Goal: Information Seeking & Learning: Learn about a topic

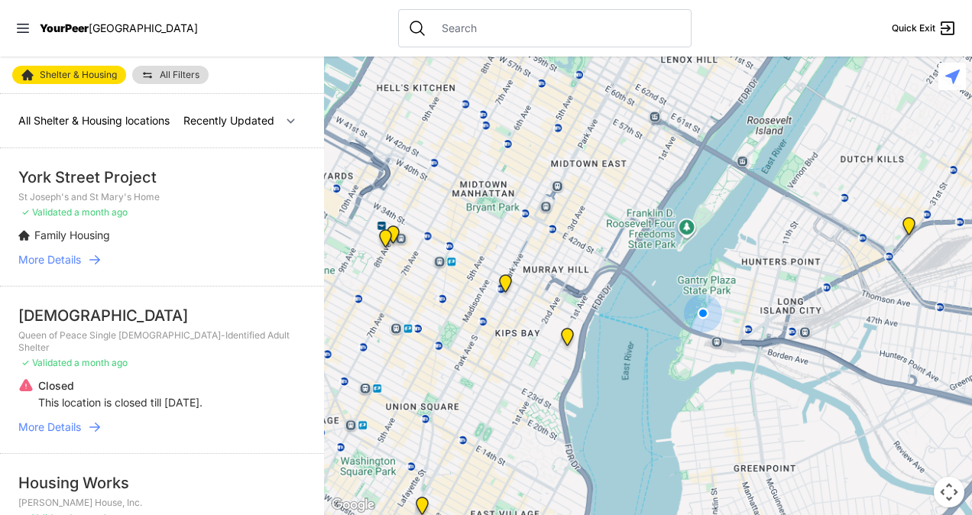
select select "nearby"
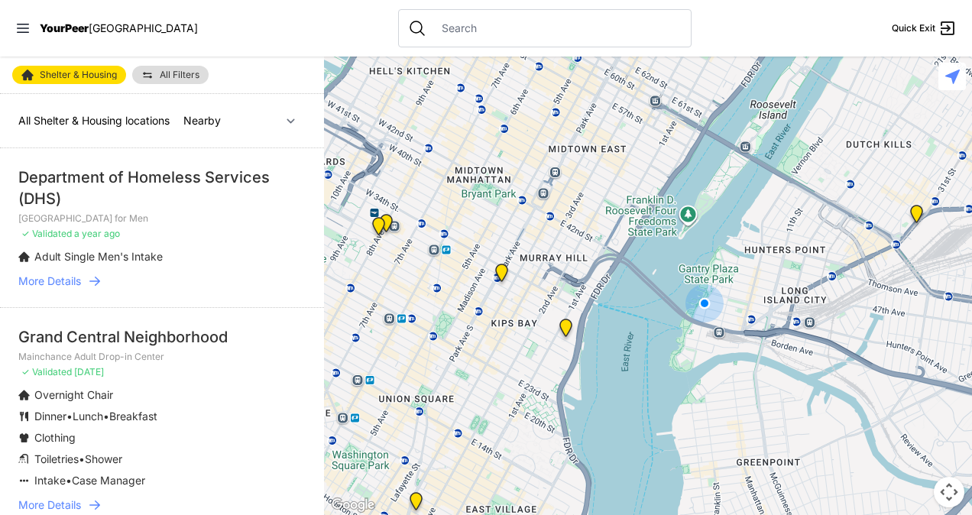
click at [557, 31] on input "text" at bounding box center [557, 28] width 249 height 15
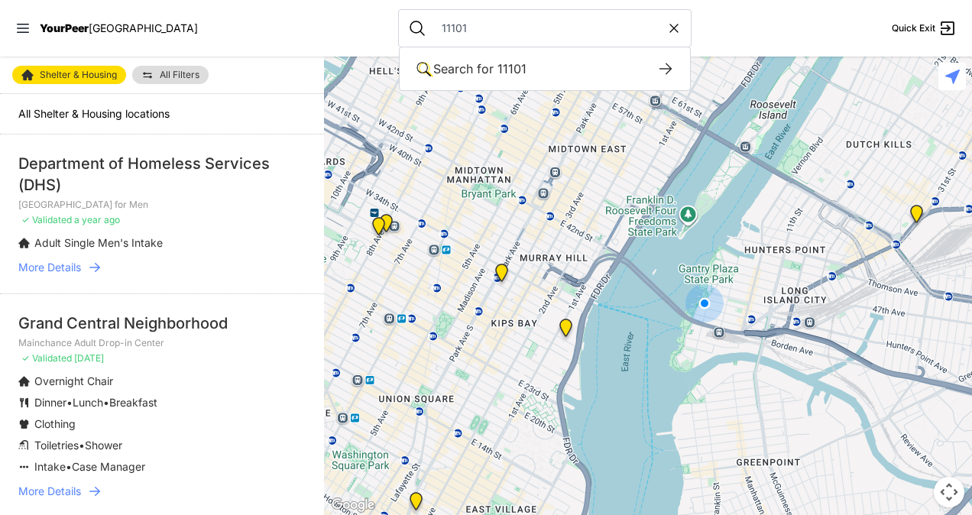
type input "11101"
click at [180, 67] on link "All Filters" at bounding box center [170, 75] width 76 height 18
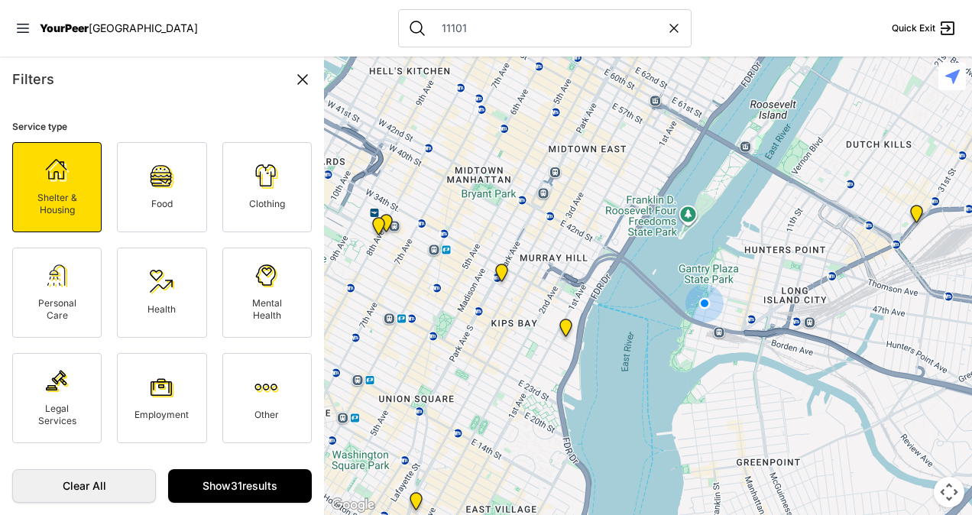
click at [257, 186] on img at bounding box center [267, 176] width 24 height 24
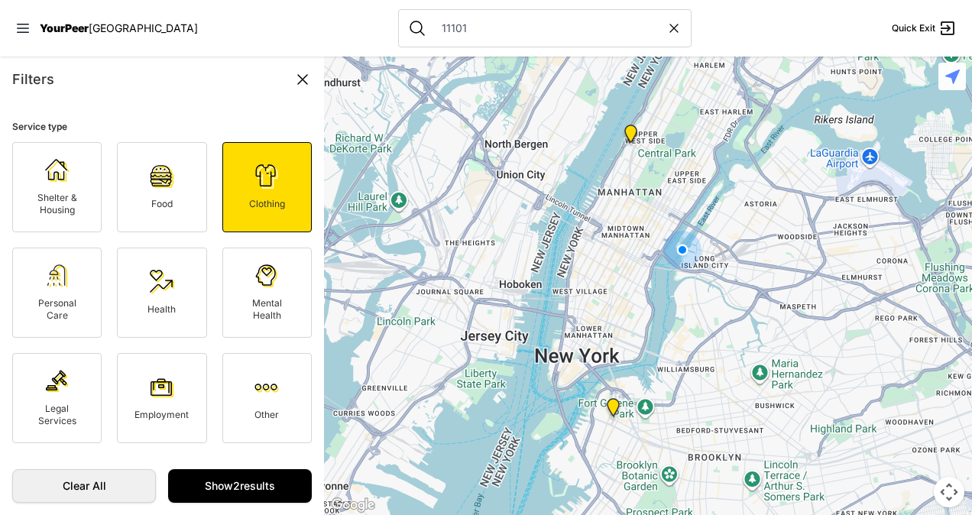
click at [53, 386] on img at bounding box center [57, 381] width 24 height 24
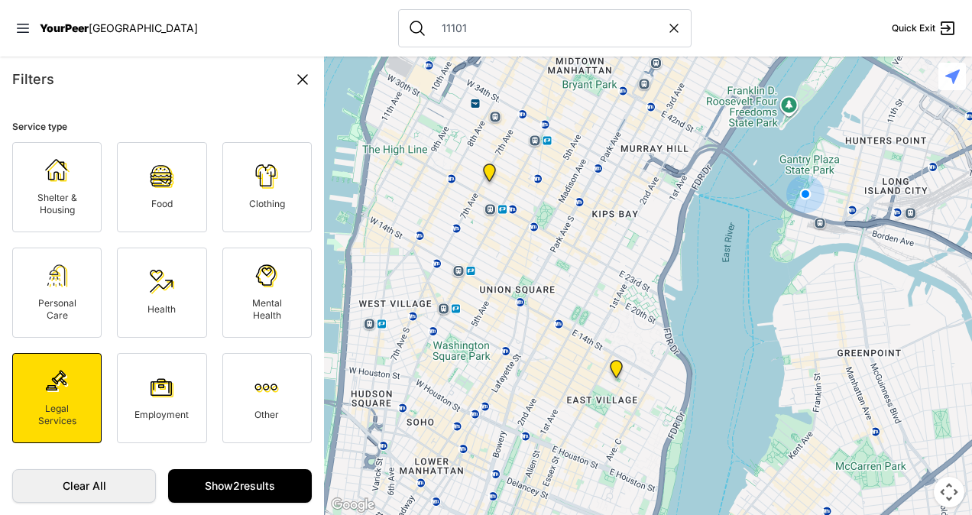
click at [24, 202] on link "Shelter & Housing" at bounding box center [56, 187] width 89 height 90
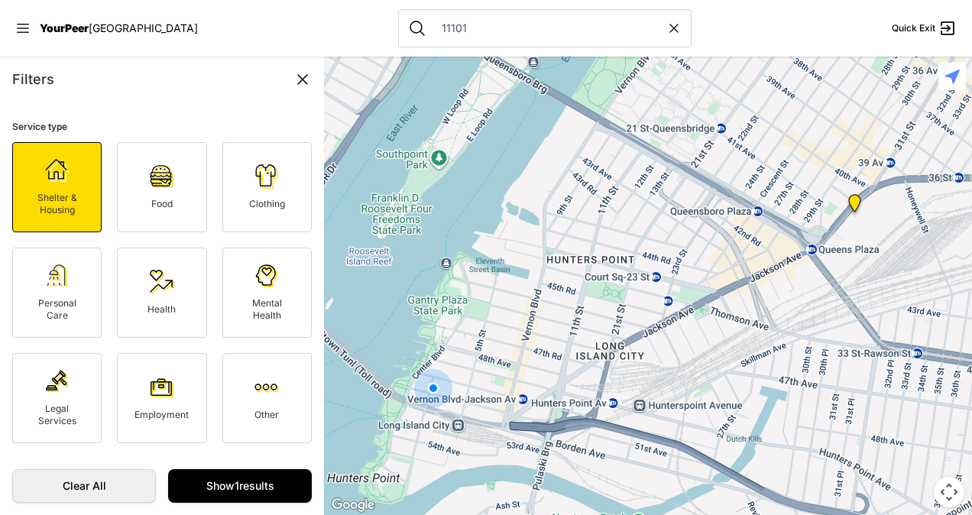
drag, startPoint x: 325, startPoint y: 261, endPoint x: 320, endPoint y: 297, distance: 35.6
click at [320, 297] on main "Filters Service type Shelter & Housing Food Clothing Personal Care Health Menta…" at bounding box center [486, 286] width 972 height 459
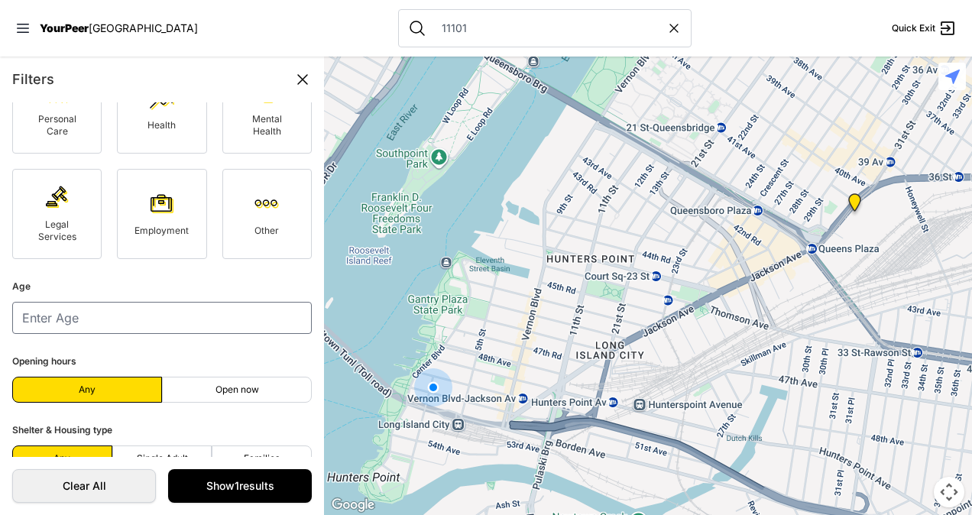
scroll to position [190, 0]
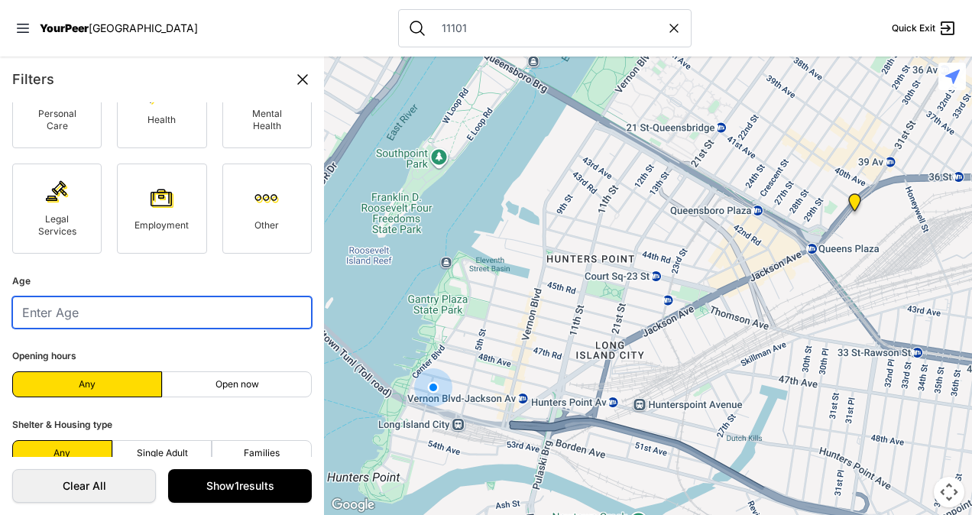
click at [81, 307] on input "number" at bounding box center [162, 313] width 300 height 32
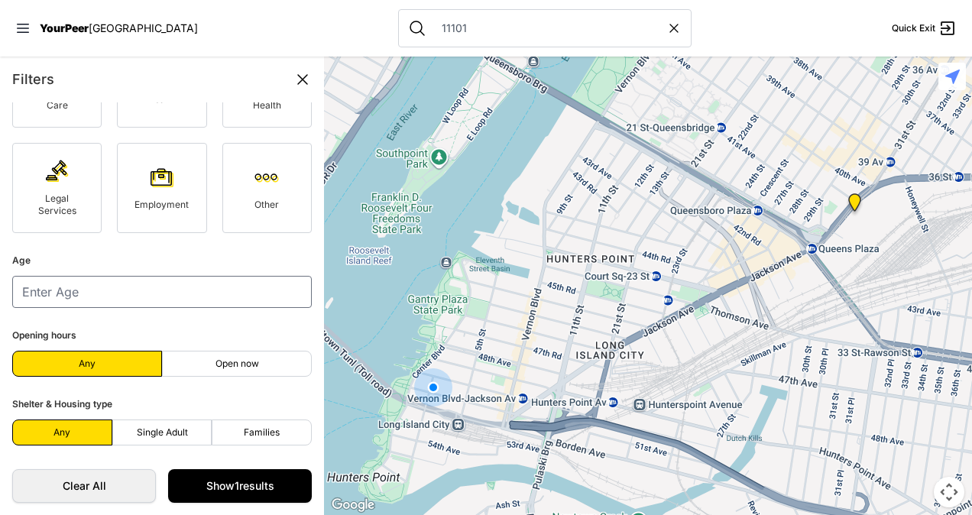
click at [263, 362] on label "Open now" at bounding box center [237, 364] width 150 height 26
click at [238, 364] on input "Open now" at bounding box center [237, 364] width 1 height 1
radio input "true"
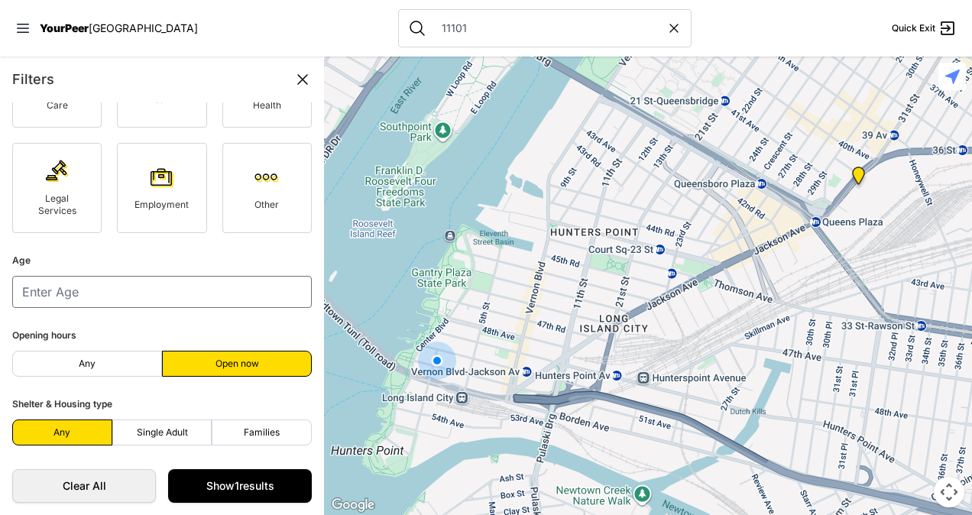
click at [180, 428] on span "Single Adult" at bounding box center [162, 433] width 51 height 12
click at [163, 433] on input "Single Adult" at bounding box center [162, 433] width 1 height 1
radio input "true"
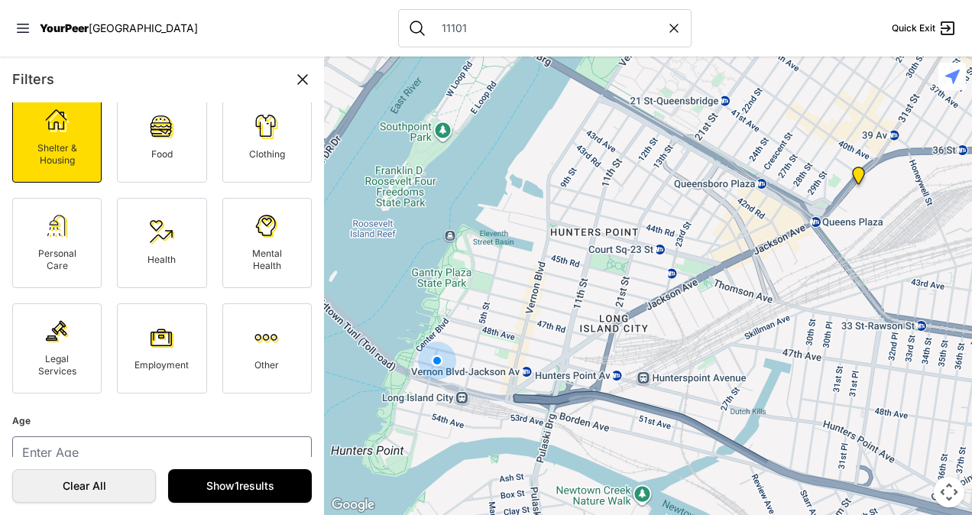
scroll to position [49, 0]
click at [166, 349] on img at bounding box center [162, 338] width 24 height 24
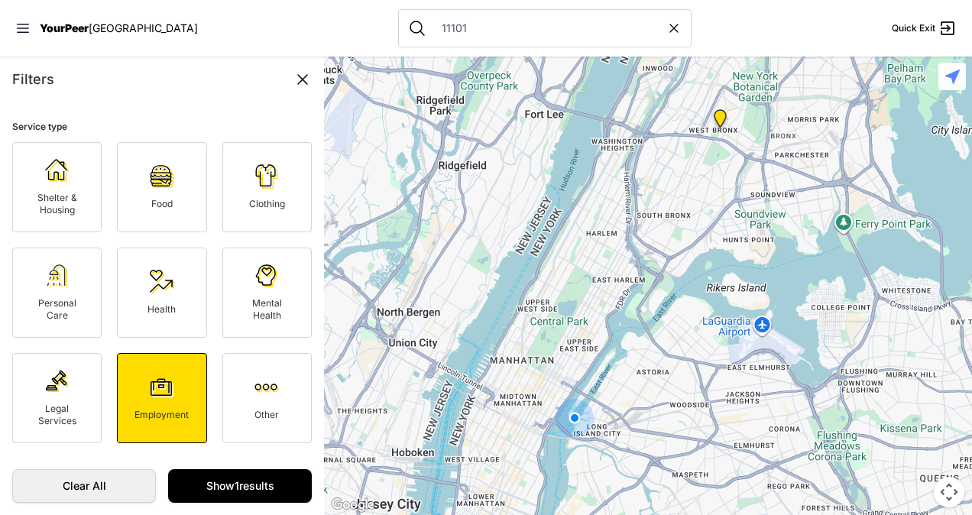
scroll to position [142, 0]
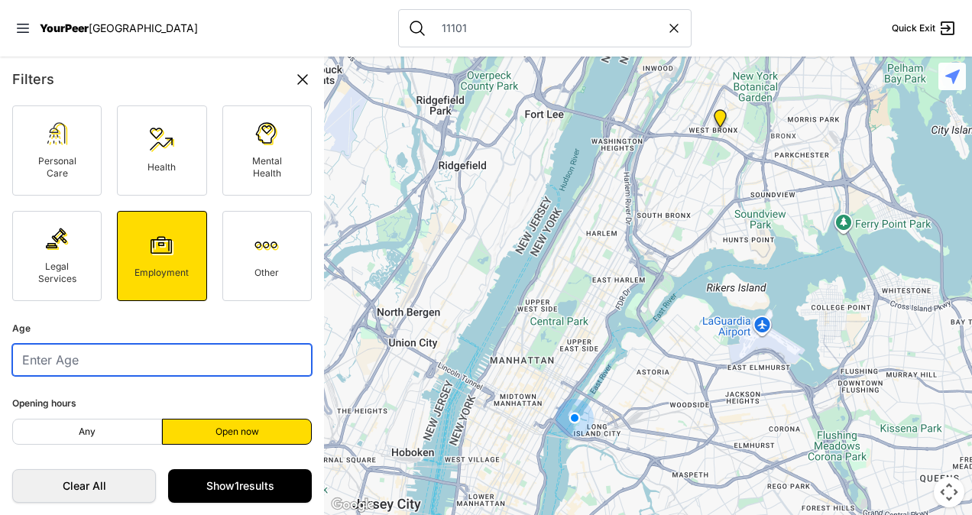
click at [101, 356] on input "number" at bounding box center [162, 360] width 300 height 32
type input "3"
type input "37"
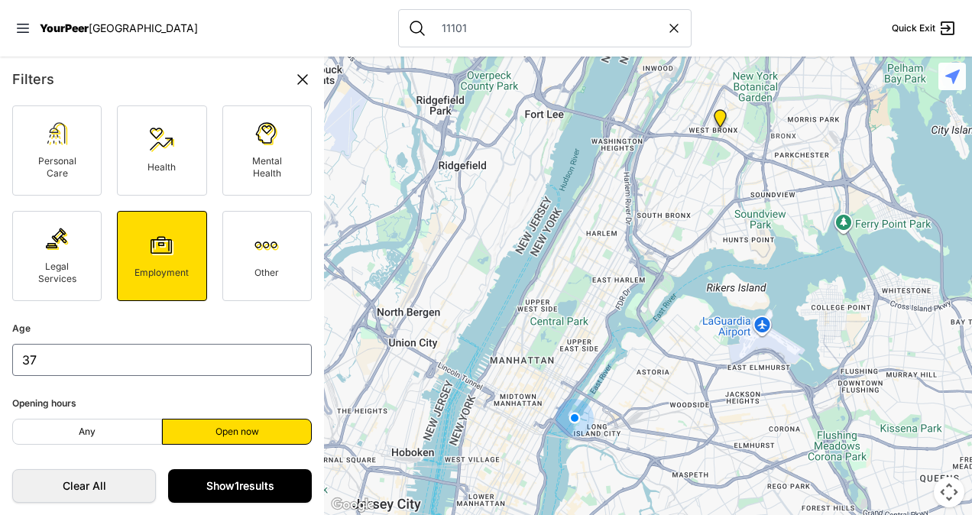
click at [216, 490] on link "Show 1 results" at bounding box center [240, 486] width 144 height 34
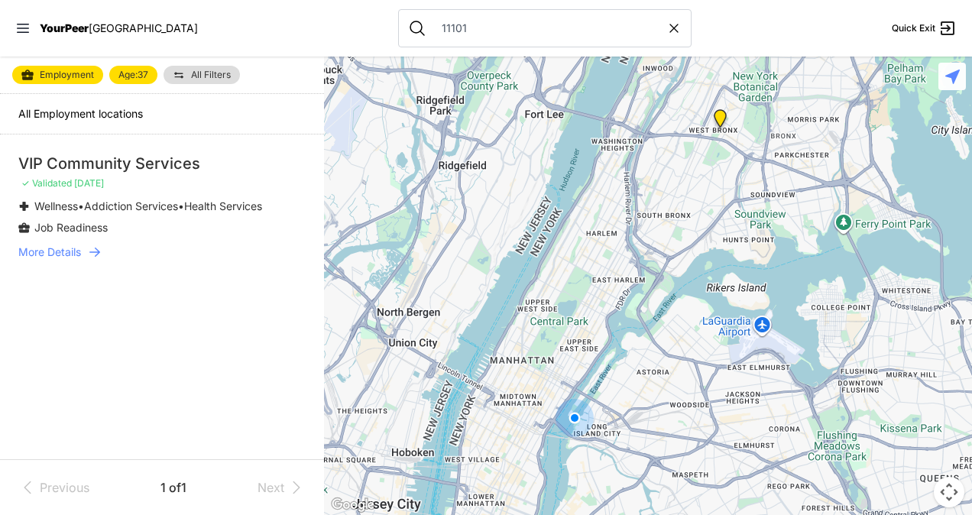
click at [57, 248] on span "More Details" at bounding box center [49, 252] width 63 height 15
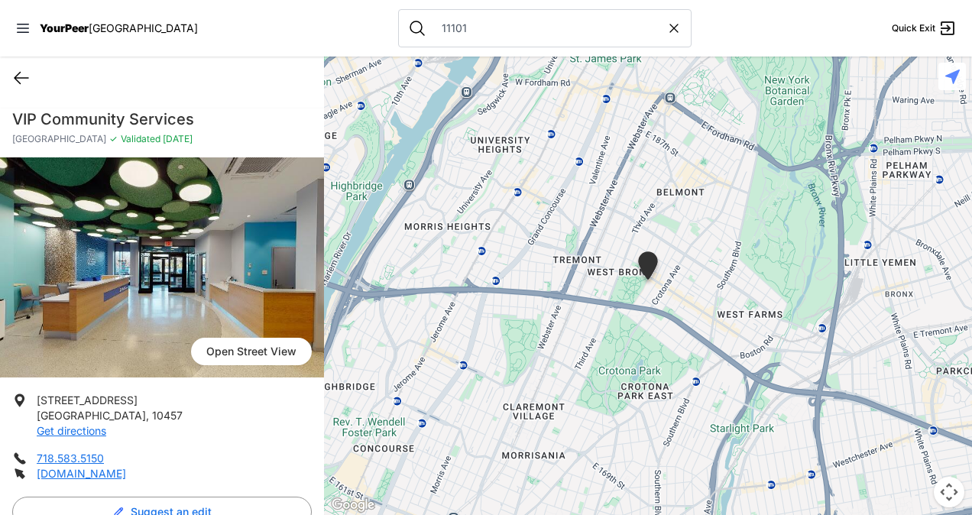
click at [23, 69] on icon at bounding box center [21, 78] width 18 height 18
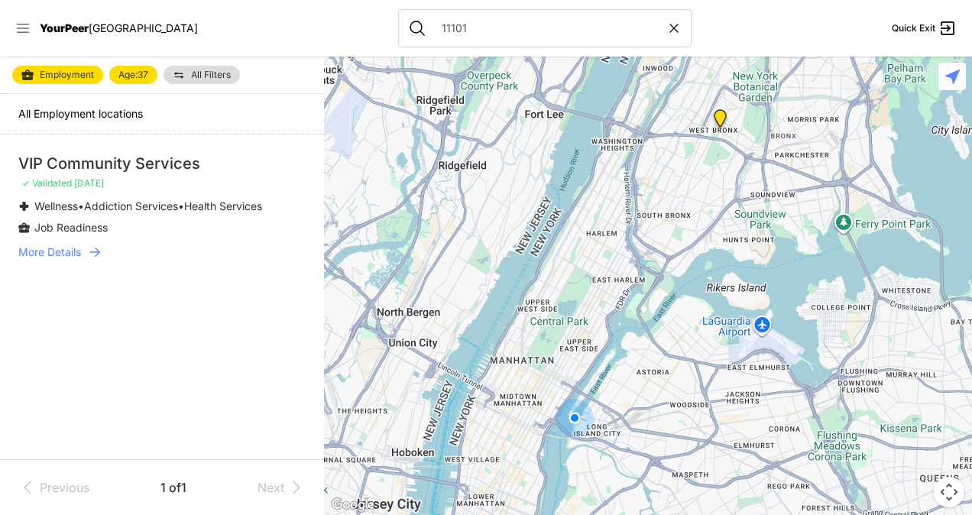
click at [18, 30] on icon at bounding box center [22, 28] width 15 height 15
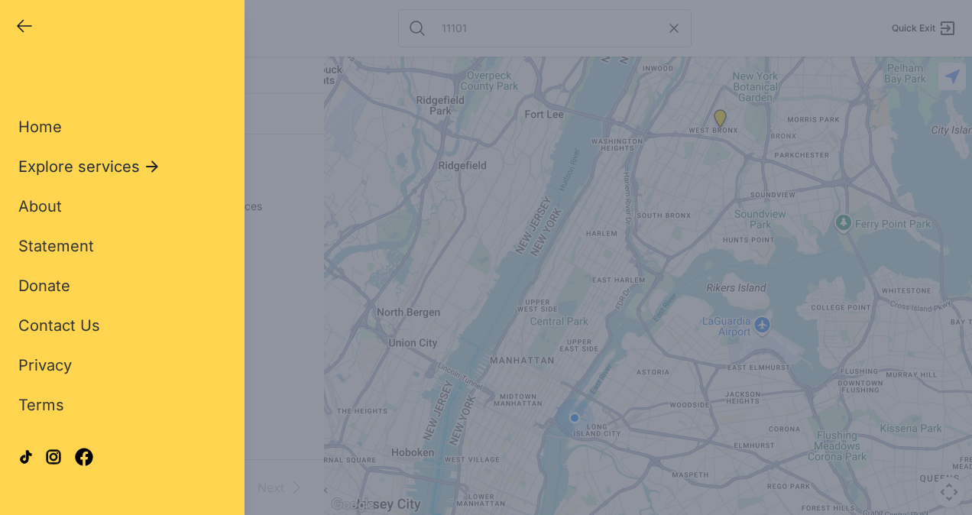
click at [49, 168] on span "Explore services" at bounding box center [79, 166] width 122 height 21
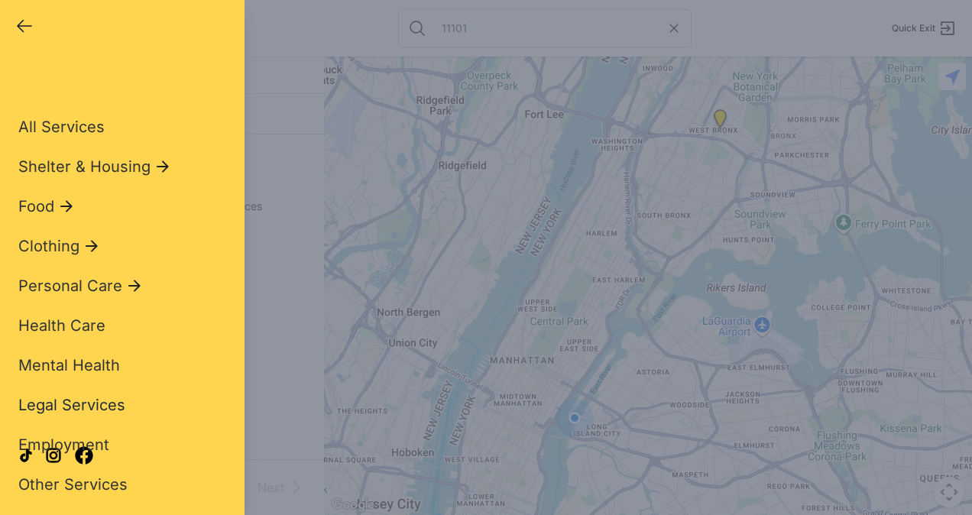
click at [60, 399] on span "Legal Services" at bounding box center [71, 405] width 107 height 18
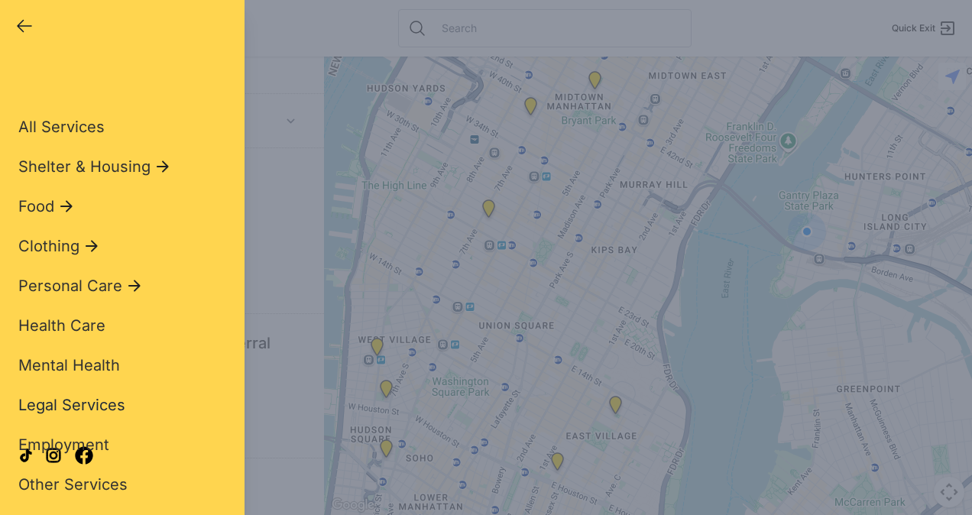
click at [74, 404] on span "Legal Services" at bounding box center [71, 405] width 107 height 18
select select "recentlyUpdated"
click at [501, 20] on div "Close panel YourPeer [GEOGRAPHIC_DATA] Quick Exit Single Adult Families Soup Ki…" at bounding box center [486, 257] width 972 height 515
click at [273, 34] on div "Close panel YourPeer [GEOGRAPHIC_DATA] Quick Exit Single Adult Families Soup Ki…" at bounding box center [486, 257] width 972 height 515
click at [27, 28] on icon "button" at bounding box center [24, 26] width 18 height 18
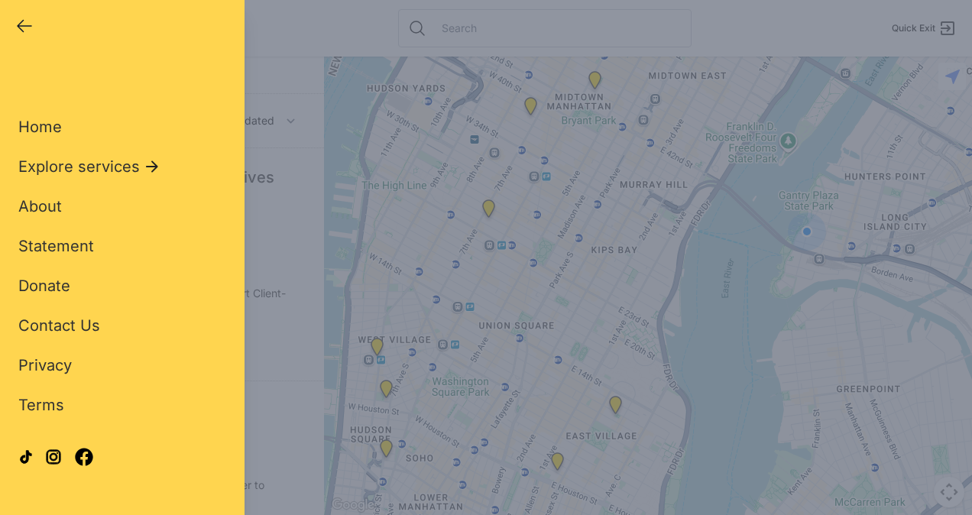
click at [396, 469] on div "Close panel YourPeer [GEOGRAPHIC_DATA] Quick Exit Single Adult Families Soup Ki…" at bounding box center [486, 257] width 972 height 515
click at [21, 24] on icon "button" at bounding box center [24, 26] width 18 height 18
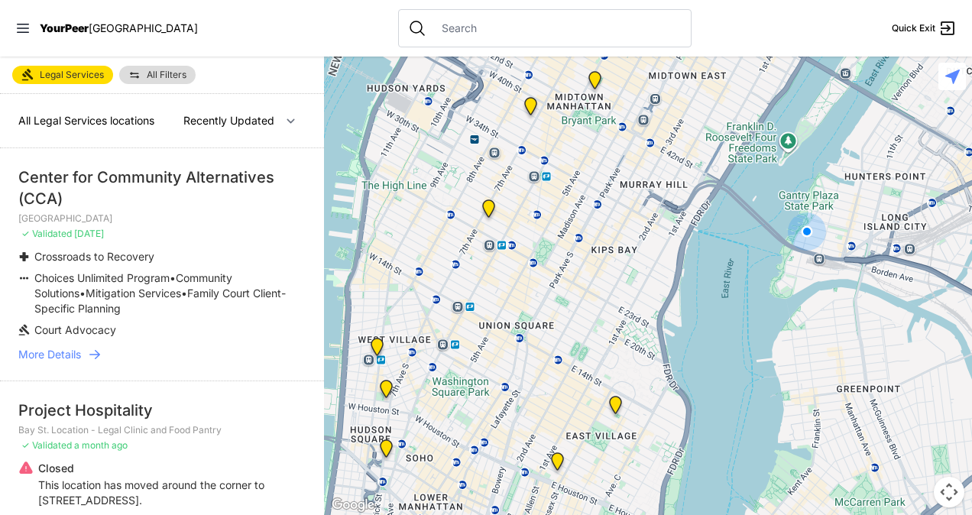
click at [21, 24] on icon at bounding box center [23, 28] width 12 height 9
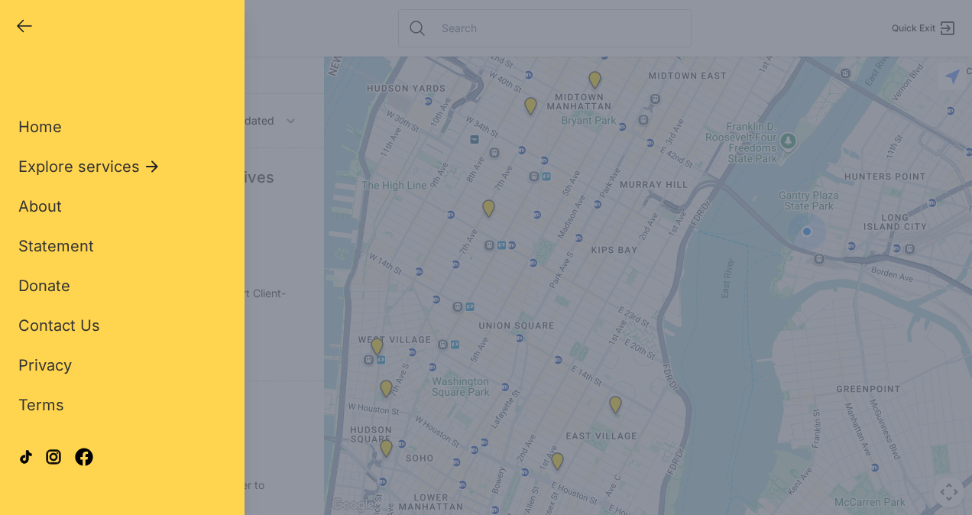
click at [22, 28] on icon "button" at bounding box center [24, 26] width 18 height 18
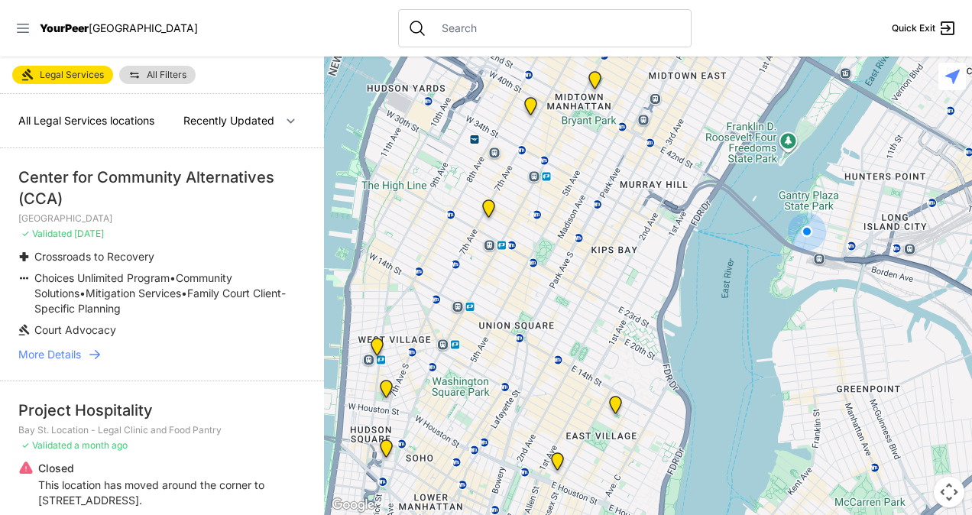
click at [20, 29] on icon at bounding box center [22, 28] width 15 height 15
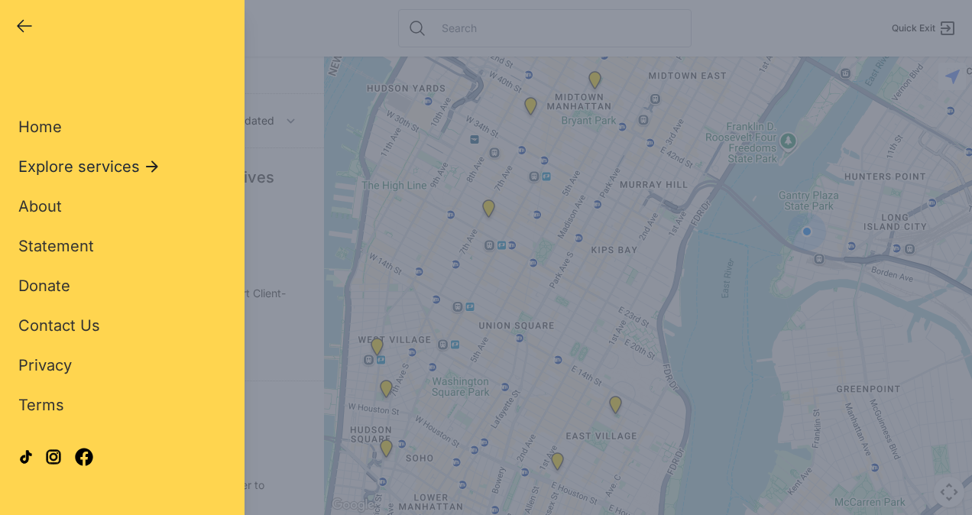
click at [57, 174] on span "Explore services" at bounding box center [79, 166] width 122 height 21
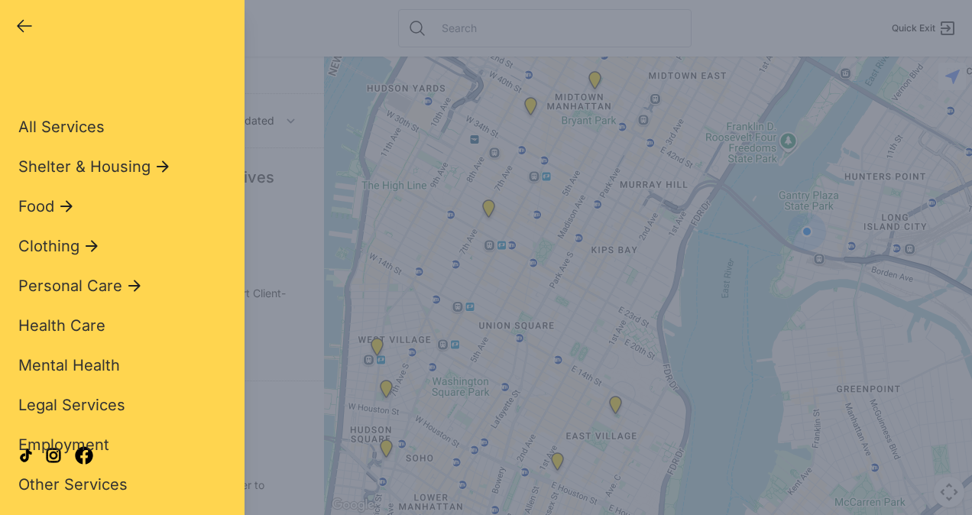
click at [26, 32] on icon "button" at bounding box center [24, 26] width 18 height 18
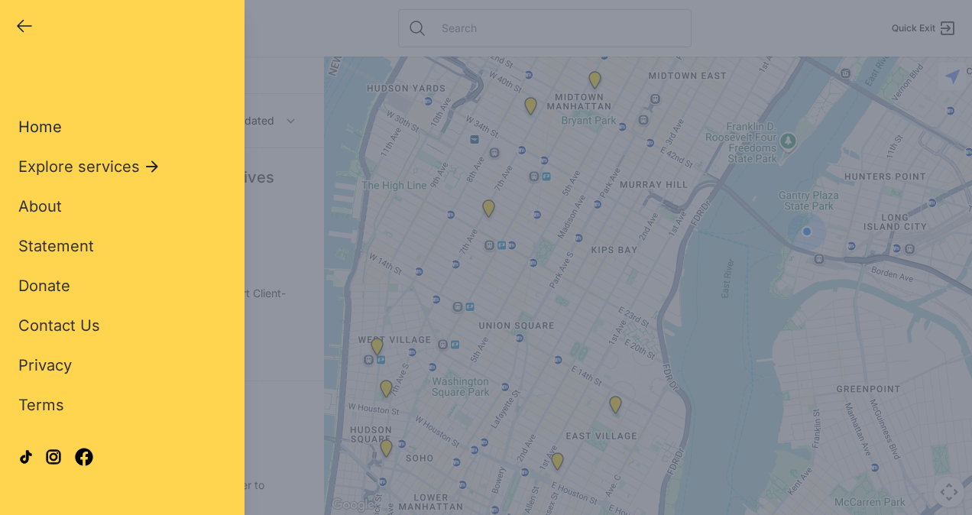
click at [32, 128] on span "Home" at bounding box center [40, 127] width 44 height 18
